Goal: Navigation & Orientation: Find specific page/section

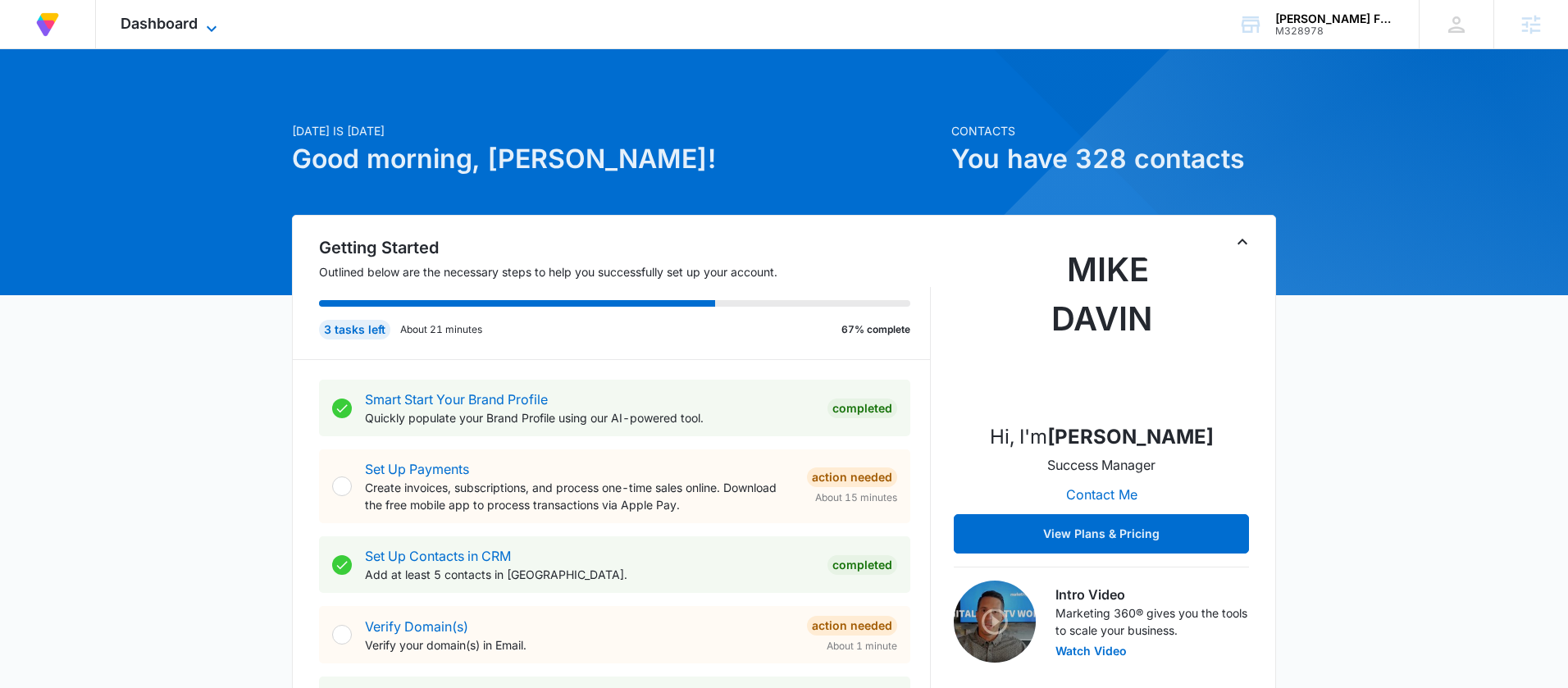
click at [195, 31] on span "Dashboard" at bounding box center [159, 22] width 77 height 17
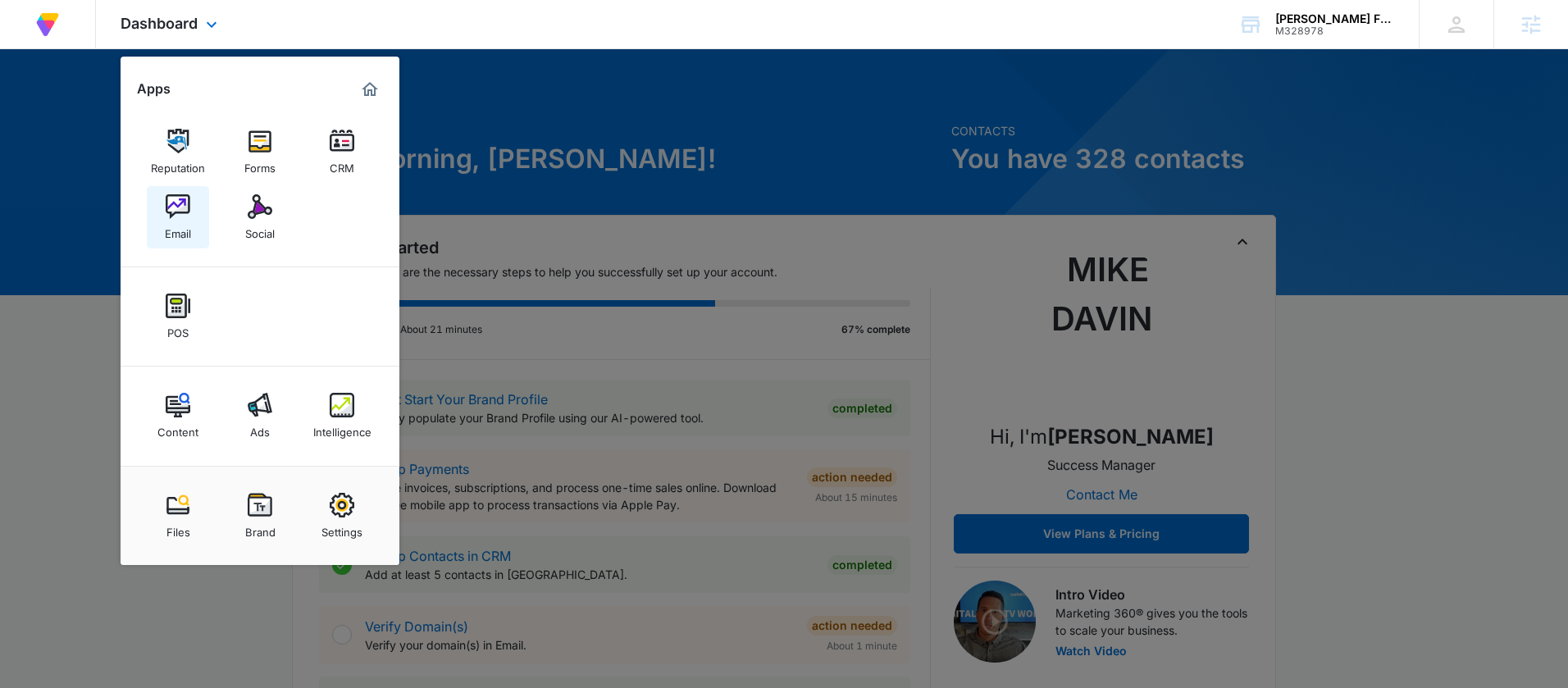
click at [194, 219] on link "Email" at bounding box center [177, 217] width 62 height 62
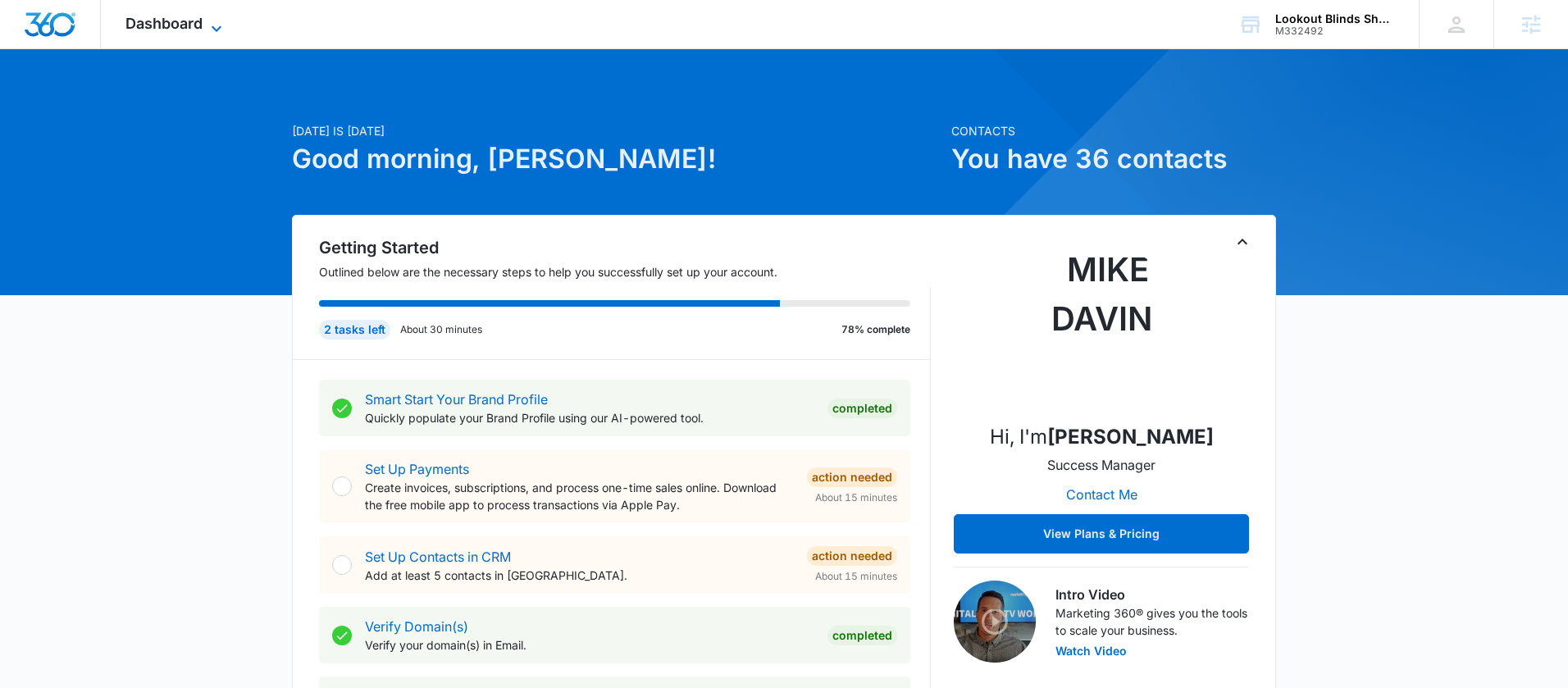
click at [209, 23] on icon at bounding box center [217, 29] width 20 height 20
click at [210, 23] on icon at bounding box center [217, 29] width 20 height 20
click at [216, 28] on icon at bounding box center [216, 28] width 10 height 5
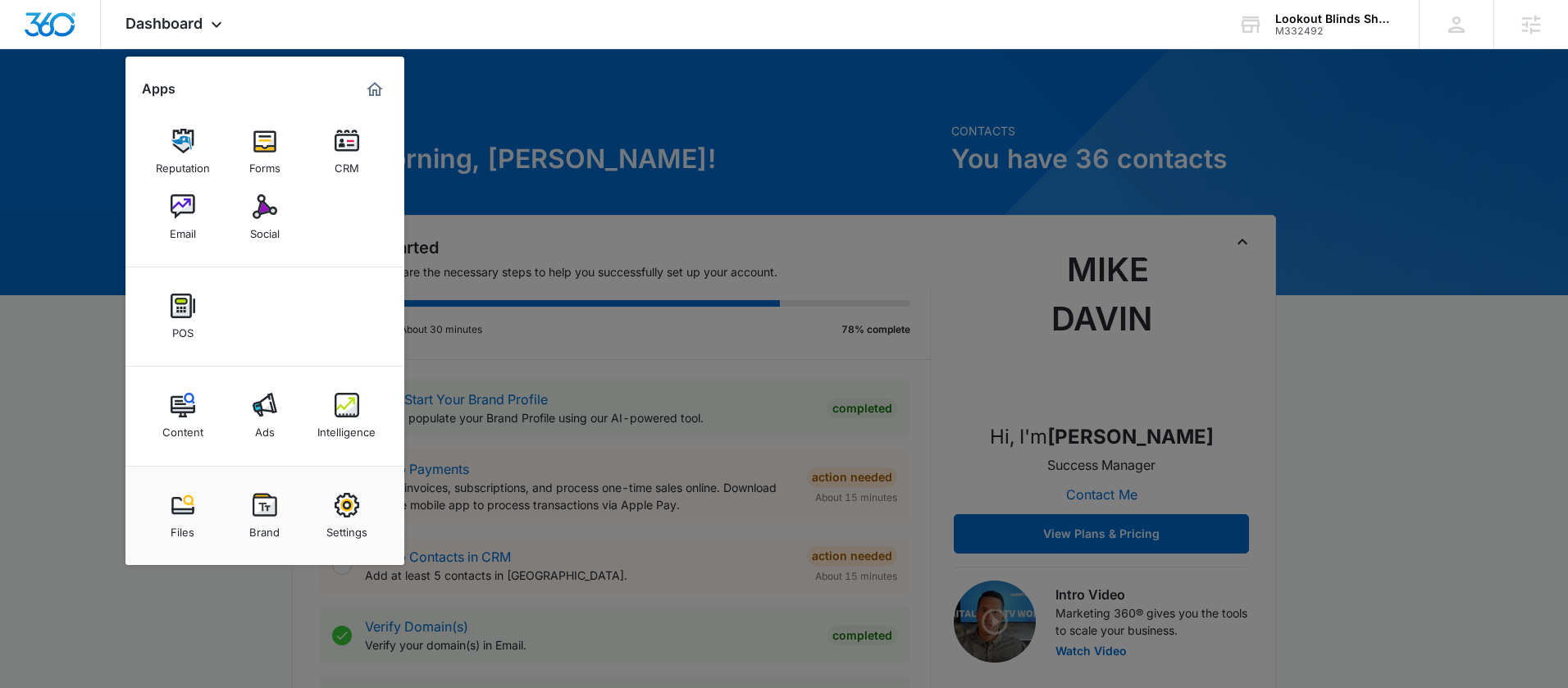
click at [591, 191] on div at bounding box center [784, 344] width 1568 height 688
